Goal: Information Seeking & Learning: Learn about a topic

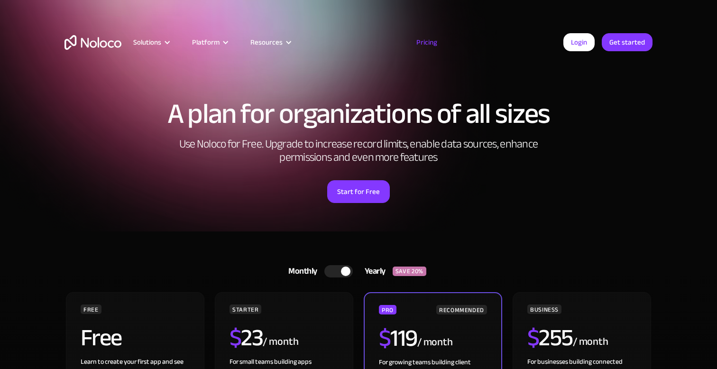
click at [427, 42] on link "Pricing" at bounding box center [427, 42] width 45 height 12
click at [430, 45] on link "Pricing" at bounding box center [427, 42] width 45 height 12
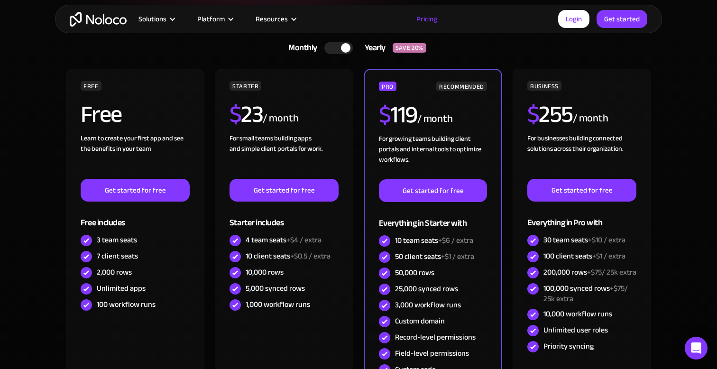
scroll to position [236, 0]
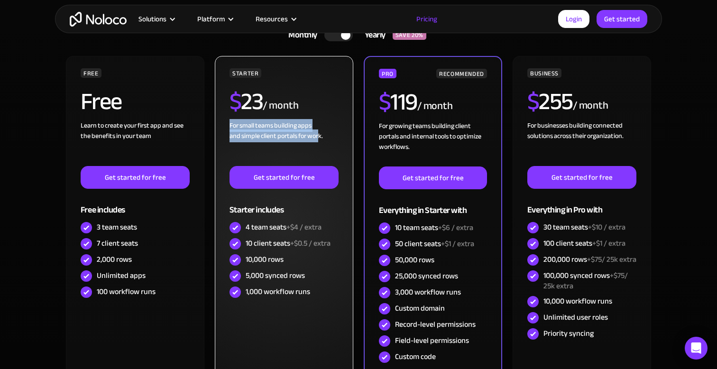
drag, startPoint x: 231, startPoint y: 128, endPoint x: 318, endPoint y: 133, distance: 87.4
click at [318, 134] on div "For small teams building apps and simple client portals for work. ‍" at bounding box center [284, 143] width 109 height 46
click at [318, 133] on div "For small teams building apps and simple client portals for work. ‍" at bounding box center [284, 143] width 109 height 46
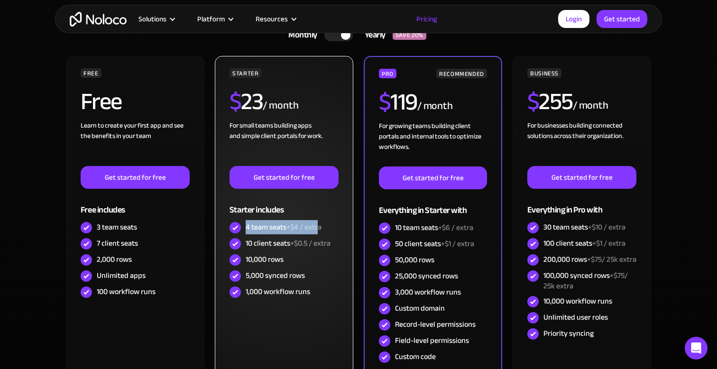
drag, startPoint x: 247, startPoint y: 227, endPoint x: 321, endPoint y: 228, distance: 73.5
click at [321, 228] on div "4 team seats +$4 / extra" at bounding box center [284, 227] width 76 height 10
click at [324, 228] on div "4 team seats +$4 / extra" at bounding box center [284, 228] width 109 height 16
drag, startPoint x: 325, startPoint y: 228, endPoint x: 258, endPoint y: 230, distance: 66.9
click at [258, 230] on div "4 team seats +$4 / extra" at bounding box center [284, 228] width 109 height 16
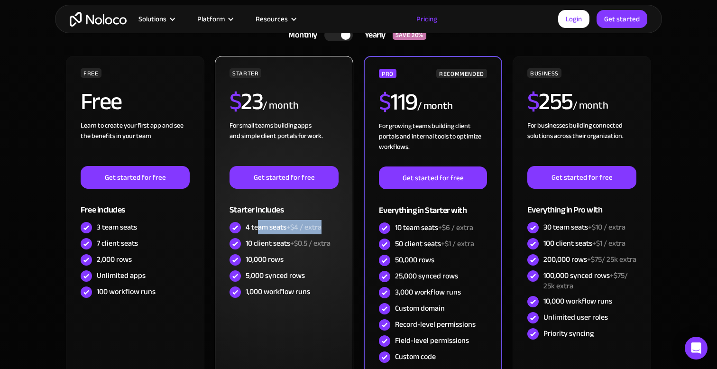
click at [258, 230] on div "4 team seats +$4 / extra" at bounding box center [284, 227] width 76 height 10
drag, startPoint x: 247, startPoint y: 241, endPoint x: 300, endPoint y: 244, distance: 53.7
click at [300, 244] on div "10 client seats +$0.5 / extra" at bounding box center [288, 243] width 85 height 10
click at [300, 244] on span "+$0.5 / extra" at bounding box center [310, 243] width 40 height 14
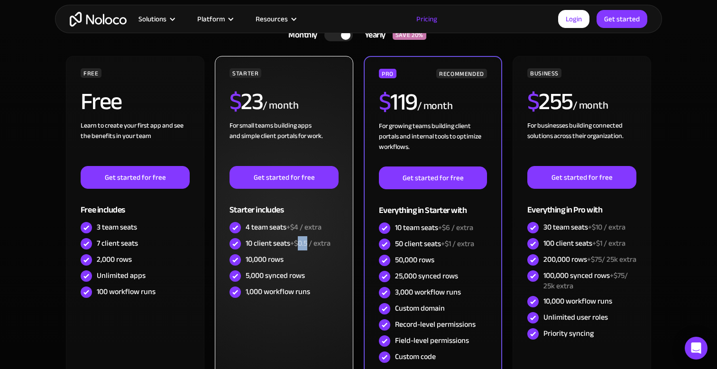
click at [300, 244] on span "+$0.5 / extra" at bounding box center [310, 243] width 40 height 14
click at [298, 249] on span "+$0.5 / extra" at bounding box center [310, 243] width 40 height 14
drag, startPoint x: 292, startPoint y: 260, endPoint x: 246, endPoint y: 258, distance: 45.6
click at [246, 259] on div "10,000 rows" at bounding box center [284, 260] width 109 height 16
click at [246, 258] on div "10,000 rows" at bounding box center [265, 259] width 38 height 10
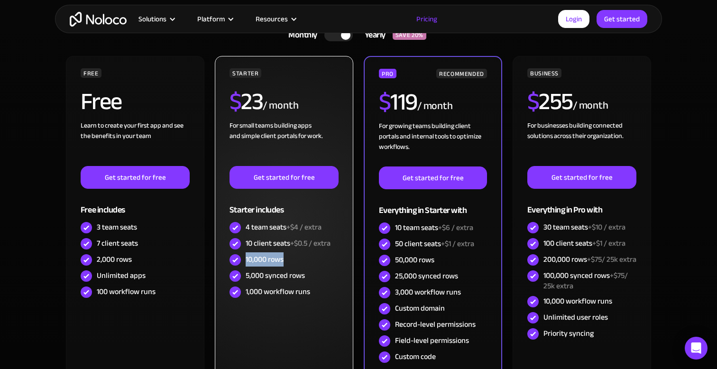
drag, startPoint x: 246, startPoint y: 259, endPoint x: 286, endPoint y: 260, distance: 40.3
click at [286, 260] on div "10,000 rows" at bounding box center [284, 260] width 109 height 16
click at [264, 276] on div "5,000 synced rows" at bounding box center [275, 275] width 59 height 10
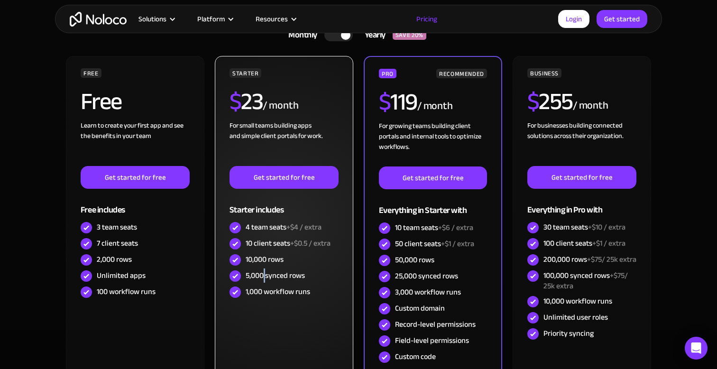
click at [264, 276] on div "5,000 synced rows" at bounding box center [275, 275] width 59 height 10
click at [281, 275] on div "5,000 synced rows" at bounding box center [275, 275] width 59 height 10
click at [301, 275] on div "5,000 synced rows" at bounding box center [275, 275] width 59 height 10
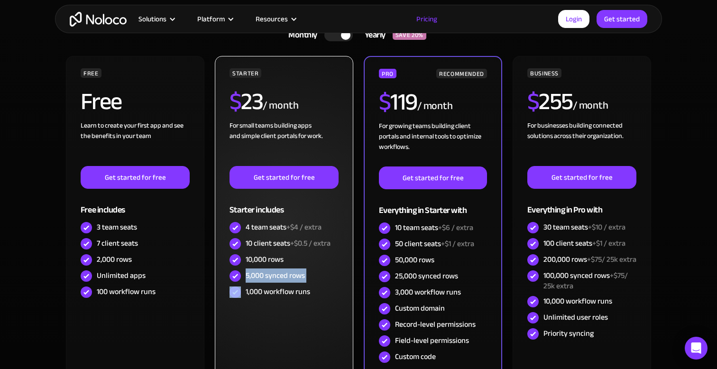
click at [286, 275] on div "5,000 synced rows" at bounding box center [275, 275] width 59 height 10
click at [264, 273] on div "5,000 synced rows" at bounding box center [275, 275] width 59 height 10
click at [291, 270] on div "5,000 synced rows" at bounding box center [275, 275] width 59 height 10
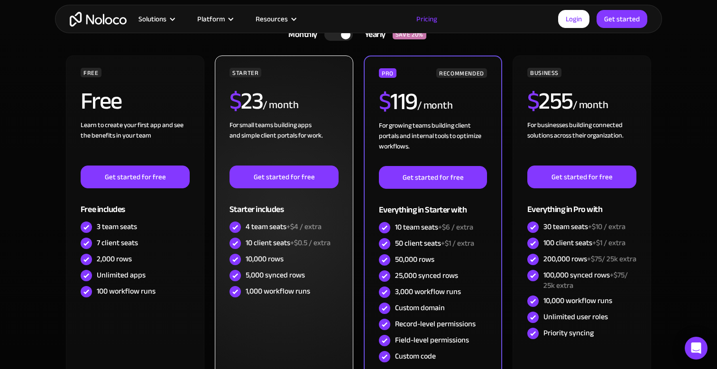
scroll to position [246, 0]
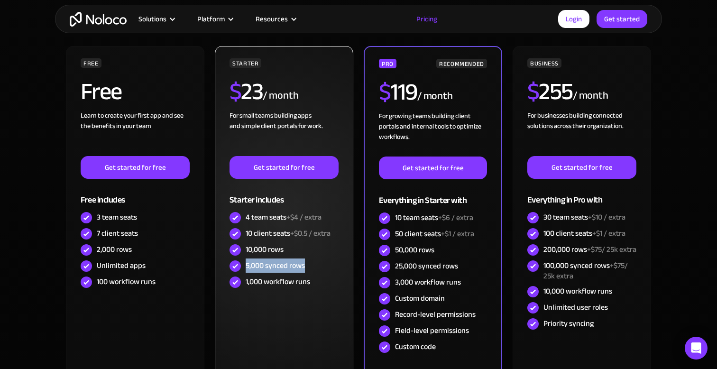
drag, startPoint x: 318, startPoint y: 263, endPoint x: 247, endPoint y: 264, distance: 71.6
click at [247, 264] on div "5,000 synced rows" at bounding box center [284, 266] width 109 height 16
click at [247, 264] on div "5,000 synced rows" at bounding box center [275, 265] width 59 height 10
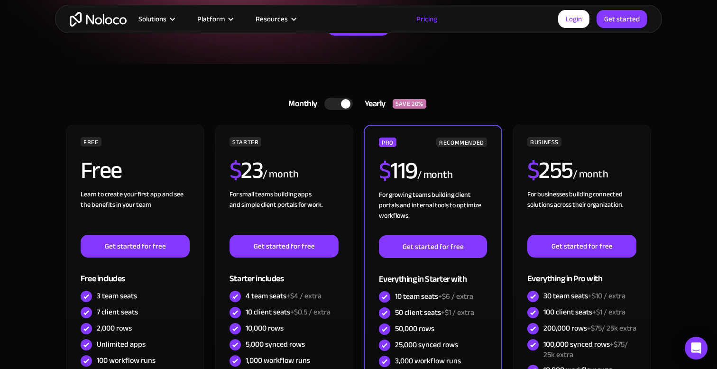
scroll to position [160, 0]
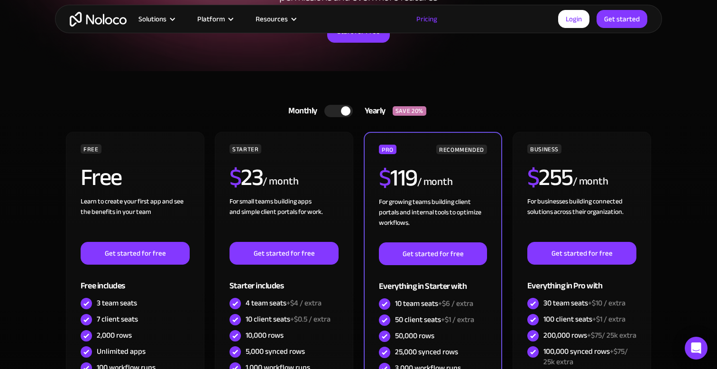
click at [342, 111] on div at bounding box center [345, 110] width 9 height 9
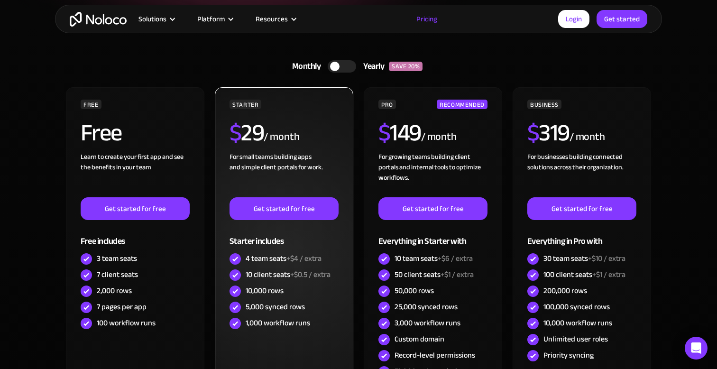
scroll to position [214, 0]
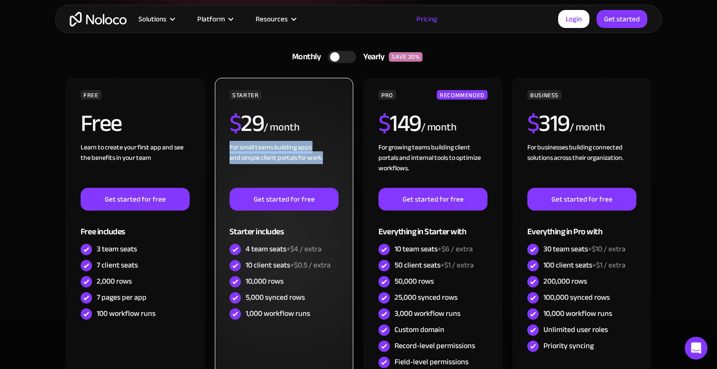
drag, startPoint x: 328, startPoint y: 157, endPoint x: 228, endPoint y: 148, distance: 100.5
click at [228, 148] on div "STARTER $ 29 / month For small teams building apps and simple client portals fo…" at bounding box center [284, 244] width 138 height 333
drag, startPoint x: 231, startPoint y: 147, endPoint x: 329, endPoint y: 157, distance: 98.3
click at [329, 157] on div "For small teams building apps and simple client portals for work. ‍" at bounding box center [284, 165] width 109 height 46
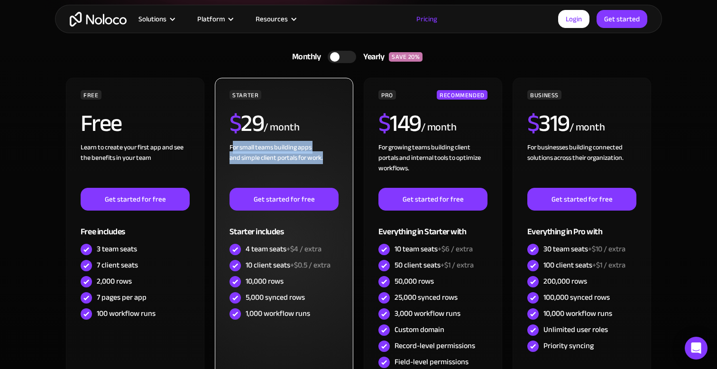
click at [329, 157] on div "For small teams building apps and simple client portals for work. ‍" at bounding box center [284, 165] width 109 height 46
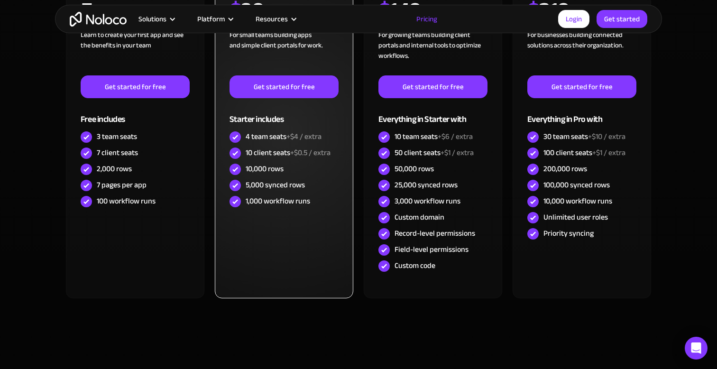
scroll to position [327, 0]
